Goal: Information Seeking & Learning: Learn about a topic

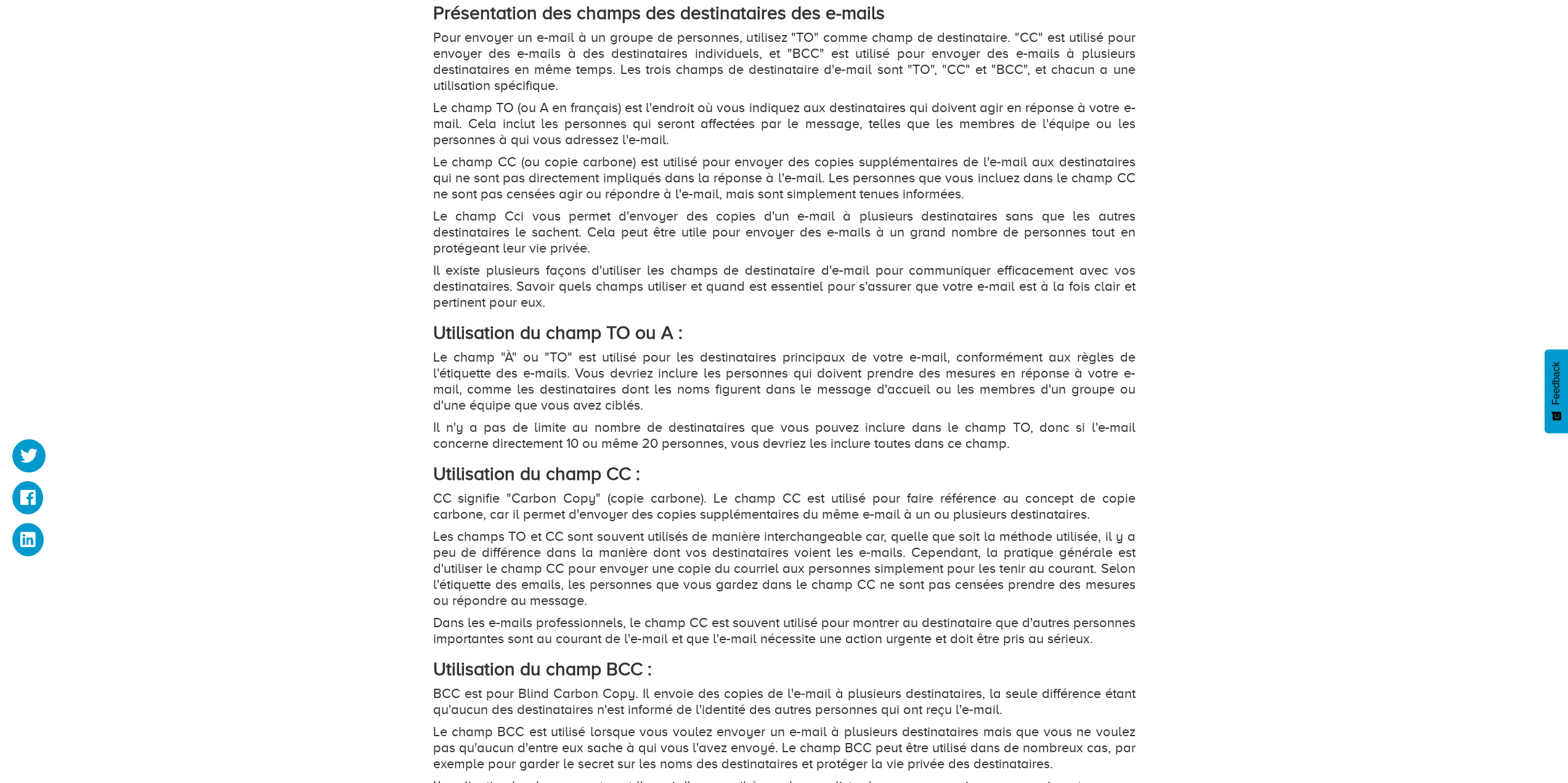
scroll to position [824, 0]
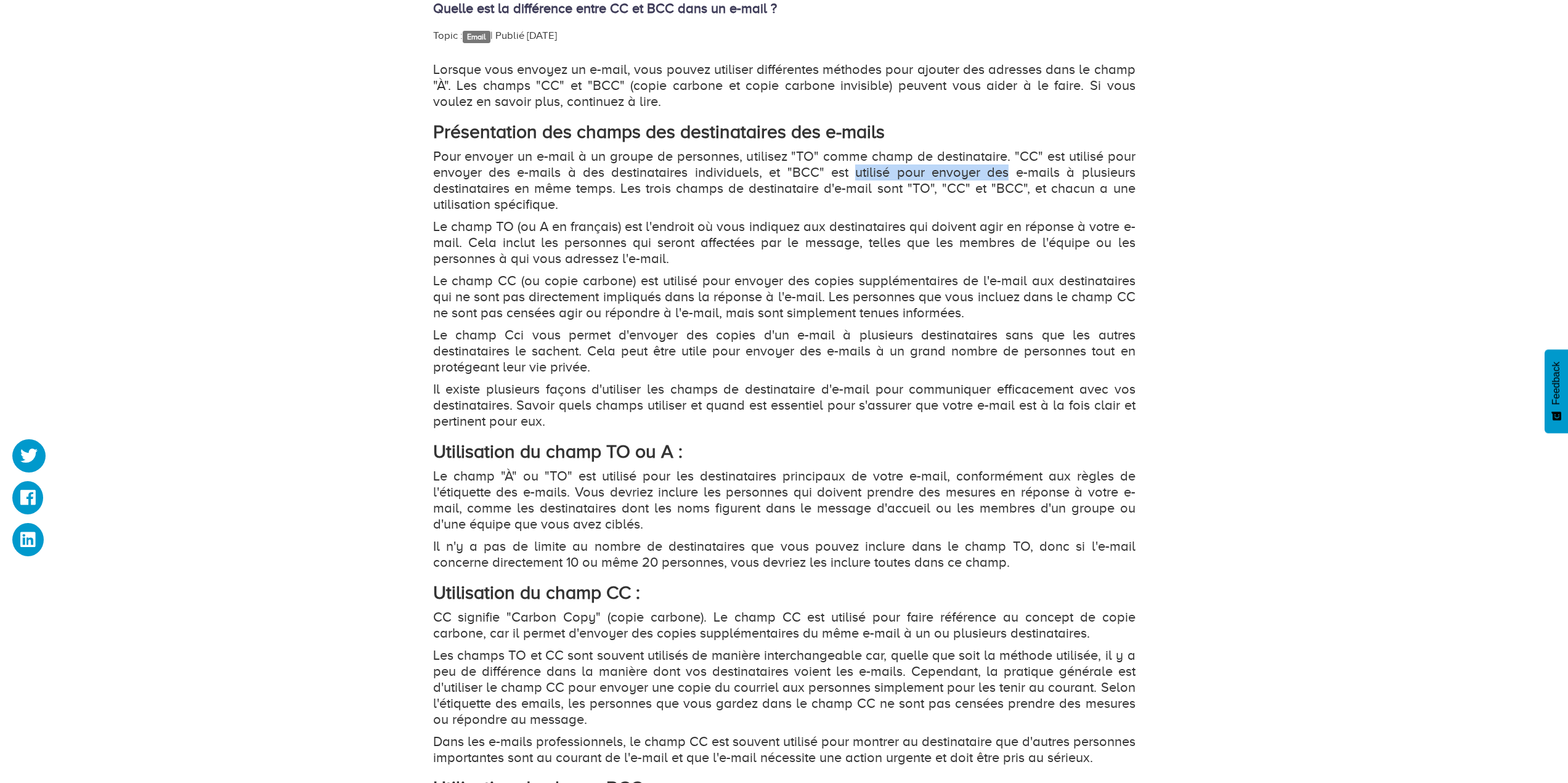
drag, startPoint x: 855, startPoint y: 173, endPoint x: 1011, endPoint y: 169, distance: 156.1
click at [1011, 169] on p "Pour envoyer un e-mail à un groupe de personnes, utilisez "TO" comme champ de d…" at bounding box center [784, 181] width 702 height 64
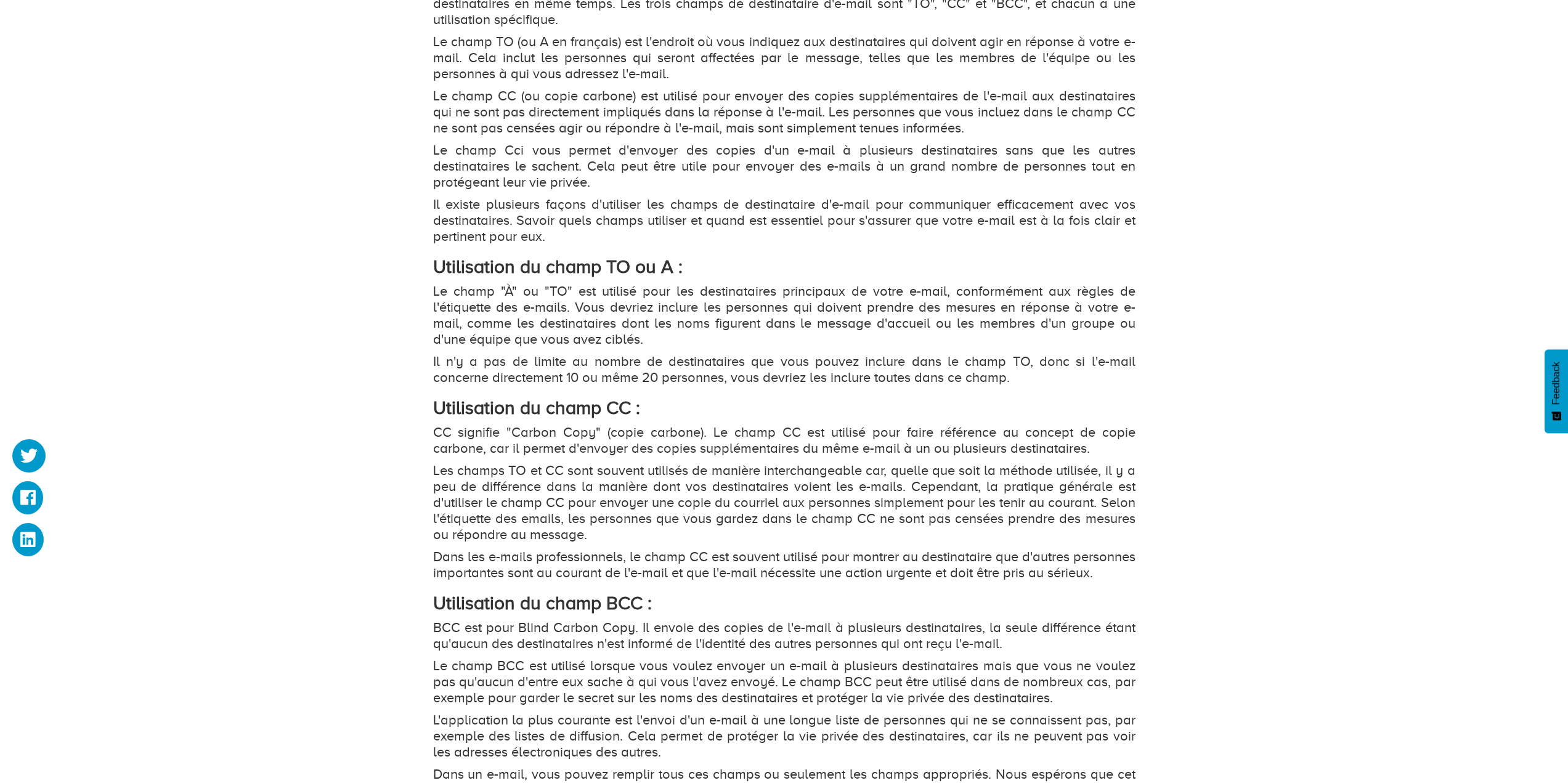
scroll to position [1317, 0]
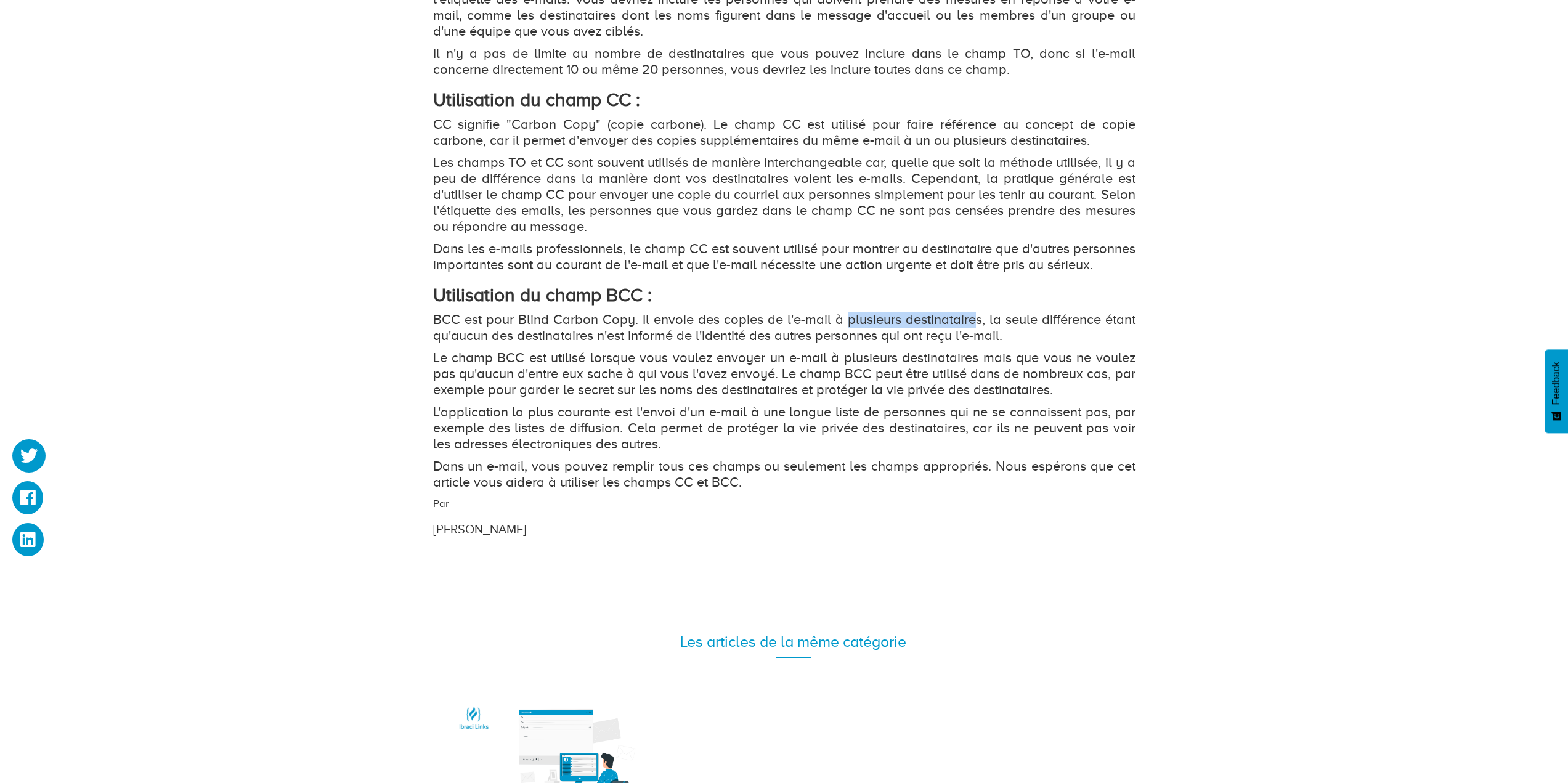
drag, startPoint x: 847, startPoint y: 335, endPoint x: 970, endPoint y: 338, distance: 123.0
click at [970, 338] on p "BCC est pour Blind Carbon Copy. Il envoie des copies de l'e-mail à plusieurs de…" at bounding box center [784, 328] width 702 height 32
drag, startPoint x: 578, startPoint y: 353, endPoint x: 1047, endPoint y: 357, distance: 469.0
click at [1047, 344] on p "BCC est pour Blind Carbon Copy. Il envoie des copies de l'e-mail à plusieurs de…" at bounding box center [784, 328] width 702 height 32
click at [478, 377] on p "Le champ BCC est utilisé lorsque vous voulez envoyer un e-mail à plusieurs dest…" at bounding box center [784, 374] width 702 height 48
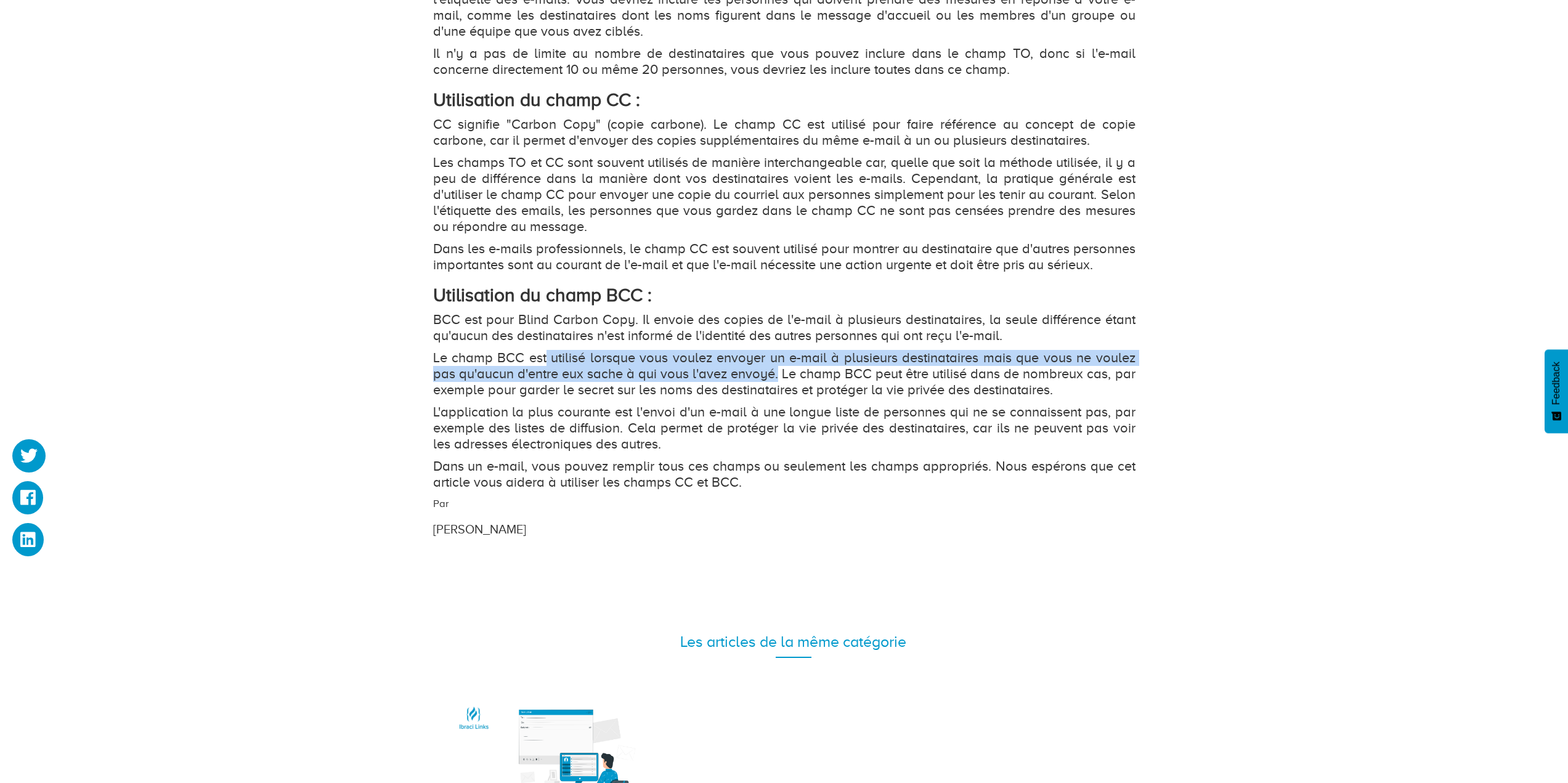
drag, startPoint x: 548, startPoint y: 372, endPoint x: 777, endPoint y: 397, distance: 230.4
click at [777, 397] on p "Le champ BCC est utilisé lorsque vous voulez envoyer un e-mail à plusieurs dest…" at bounding box center [784, 374] width 702 height 48
